Goal: Task Accomplishment & Management: Manage account settings

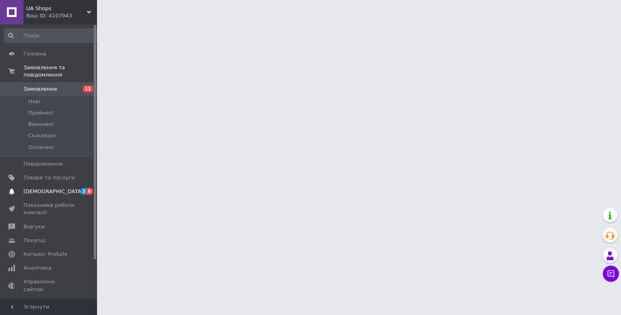
click at [72, 188] on span "[DEMOGRAPHIC_DATA]" at bounding box center [48, 191] width 51 height 7
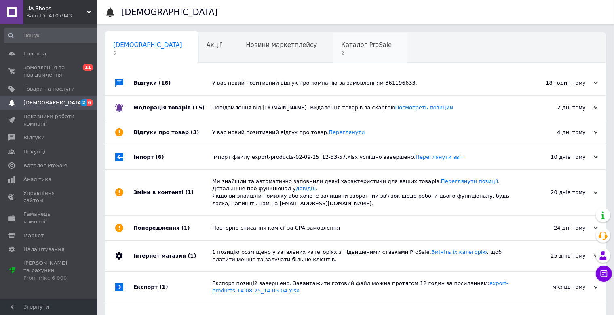
click at [341, 42] on span "Каталог ProSale" at bounding box center [366, 44] width 51 height 7
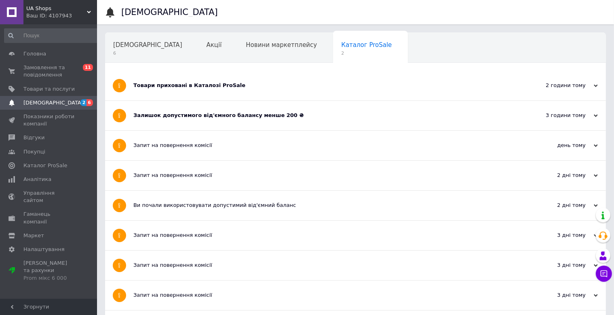
click at [261, 93] on div "Товари приховані в Каталозі ProSale" at bounding box center [325, 86] width 384 height 30
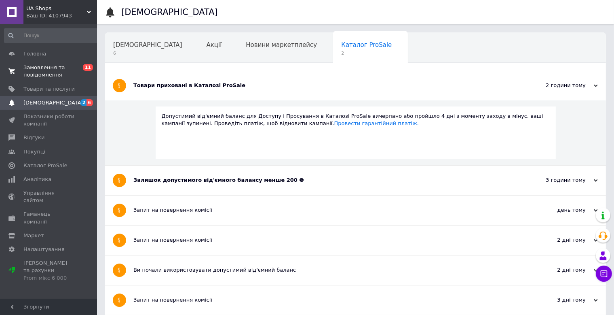
click at [91, 69] on span "11" at bounding box center [88, 67] width 10 height 7
